Goal: Book appointment/travel/reservation

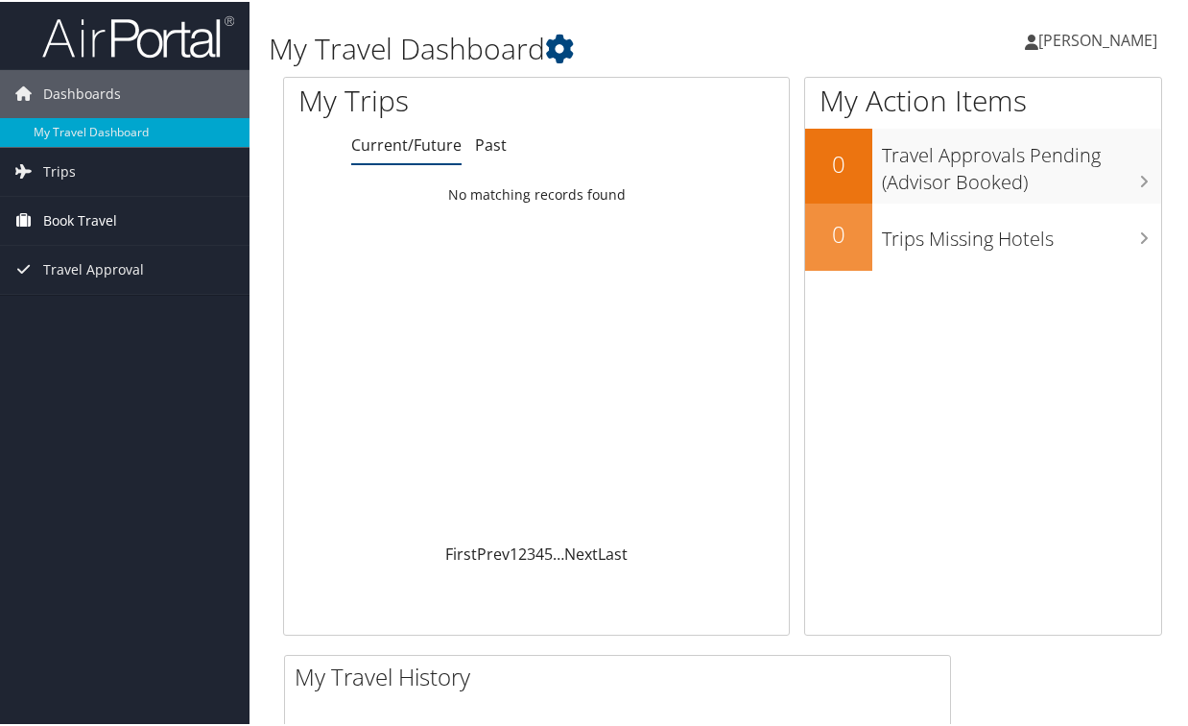
click at [84, 207] on span "Book Travel" at bounding box center [80, 219] width 74 height 48
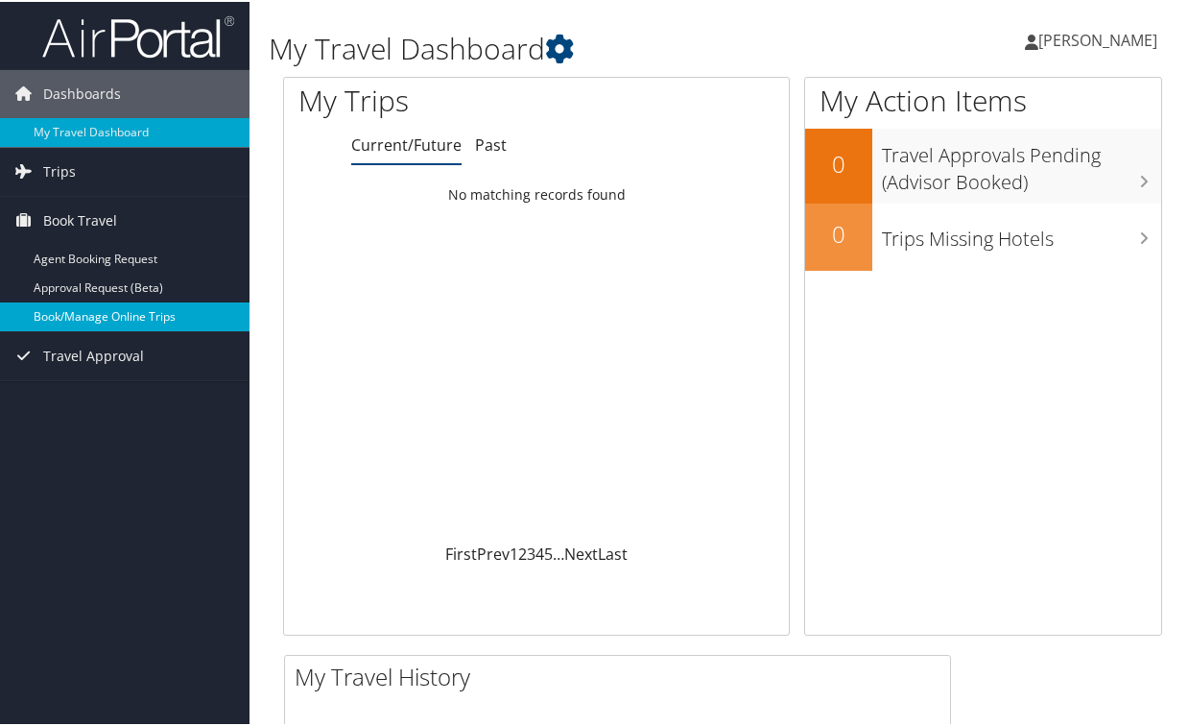
click at [79, 311] on link "Book/Manage Online Trips" at bounding box center [125, 314] width 250 height 29
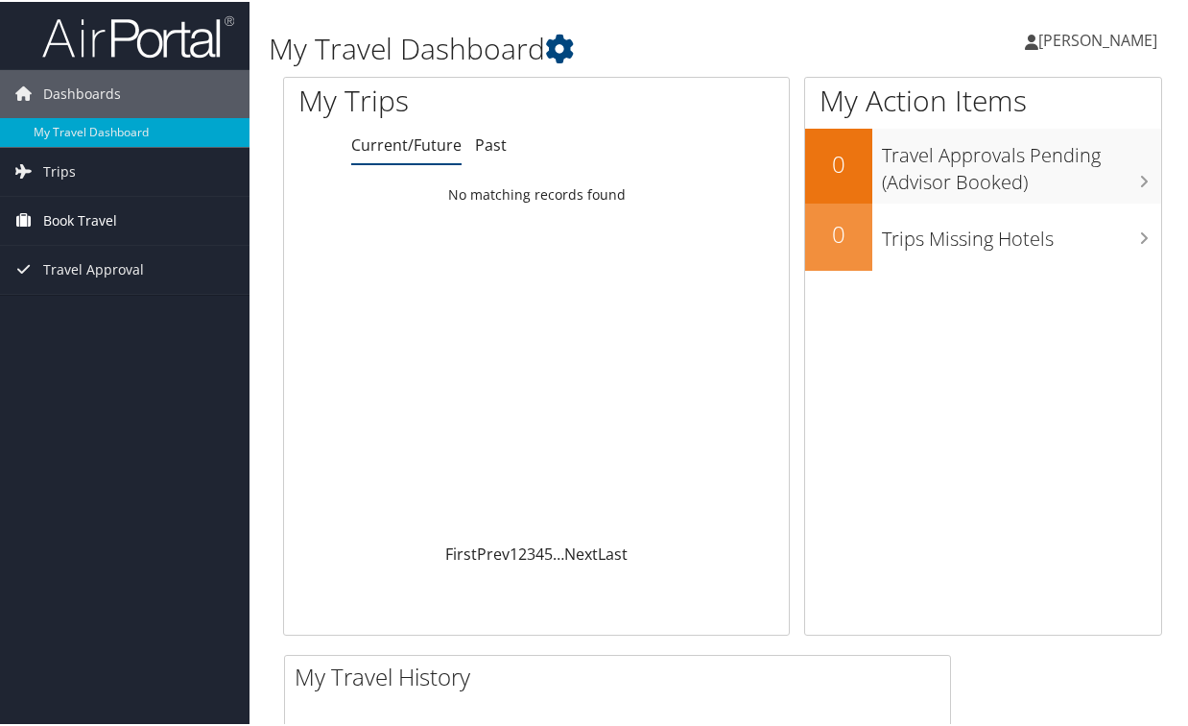
click at [60, 219] on span "Book Travel" at bounding box center [80, 219] width 74 height 48
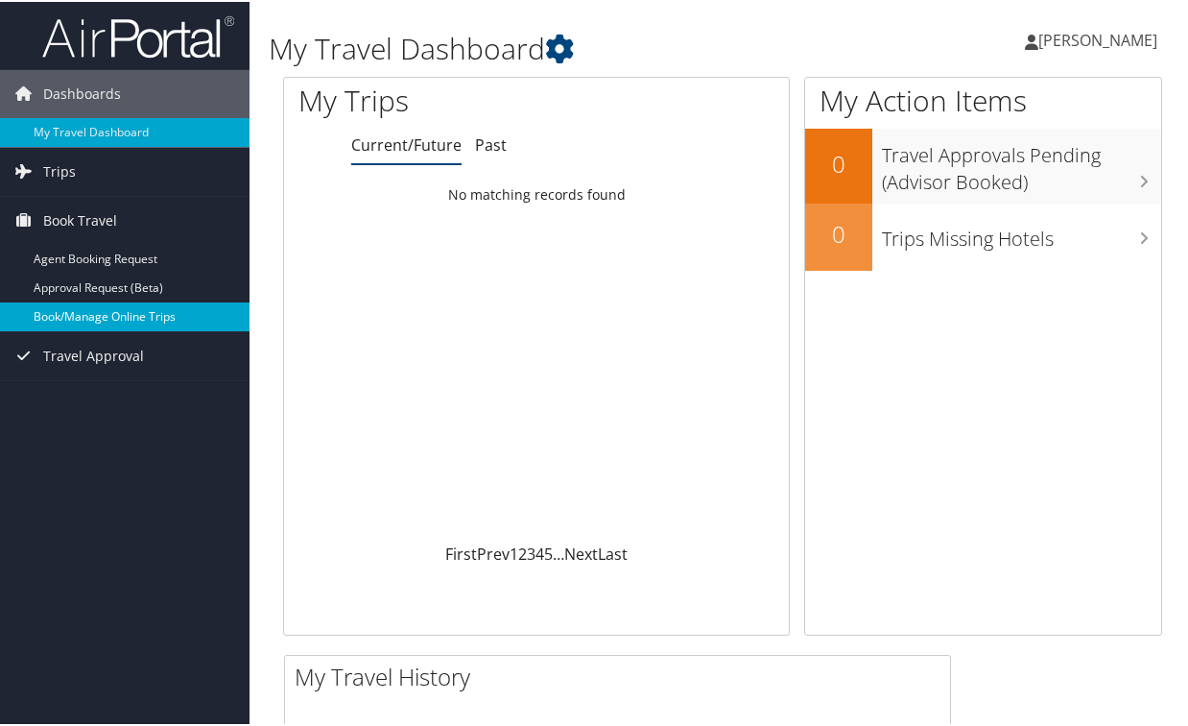
click at [69, 310] on link "Book/Manage Online Trips" at bounding box center [125, 314] width 250 height 29
